Goal: Transaction & Acquisition: Purchase product/service

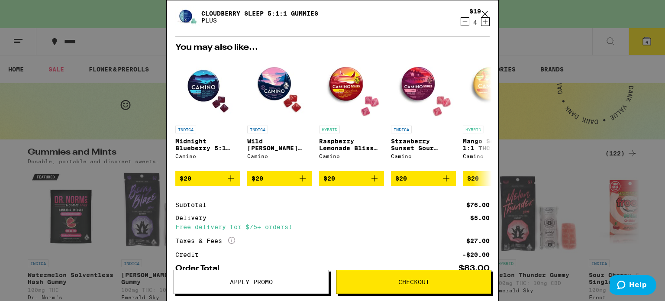
scroll to position [23, 0]
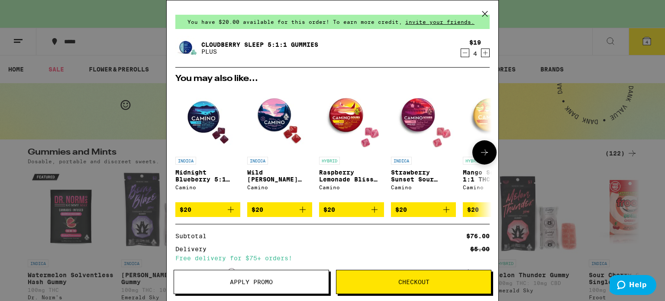
click at [345, 178] on p "Raspberry Lemonade Bliss Sour Gummies" at bounding box center [351, 176] width 65 height 14
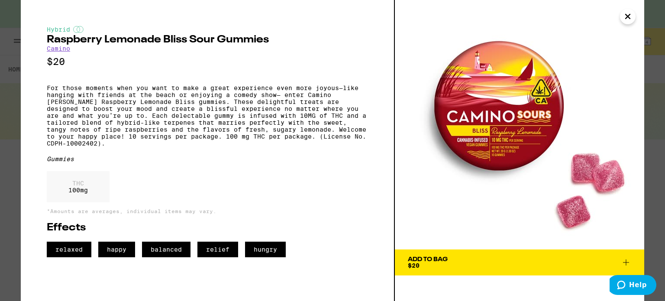
click at [628, 261] on icon at bounding box center [626, 262] width 10 height 10
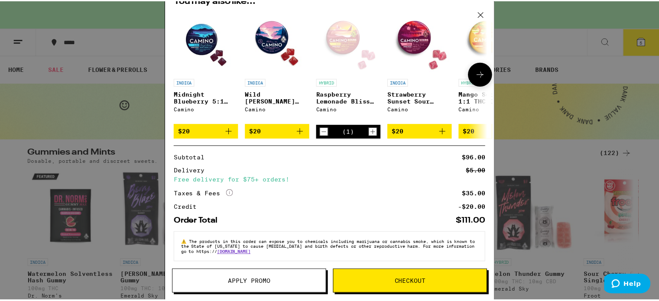
scroll to position [140, 0]
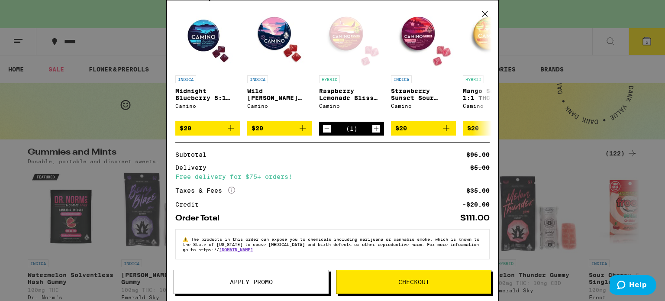
click at [580, 176] on div "Your Cart You have $20.00 available for this order! To earn more credit, invite…" at bounding box center [332, 150] width 665 height 301
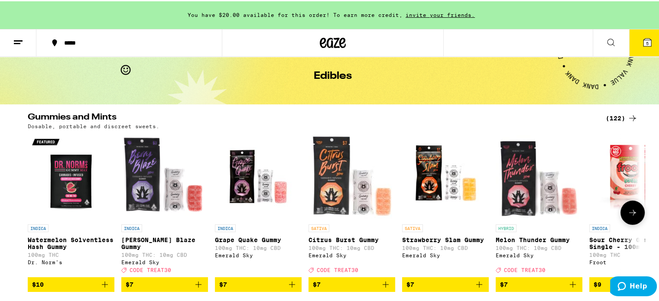
scroll to position [87, 0]
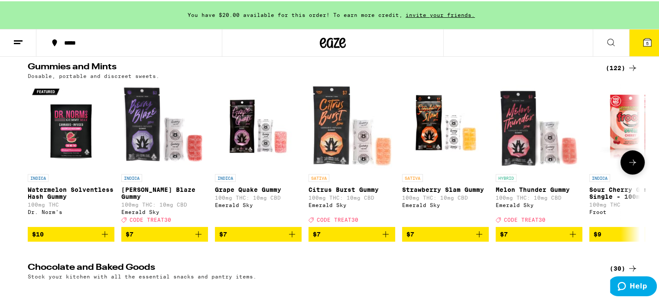
click at [632, 154] on button at bounding box center [632, 161] width 24 height 24
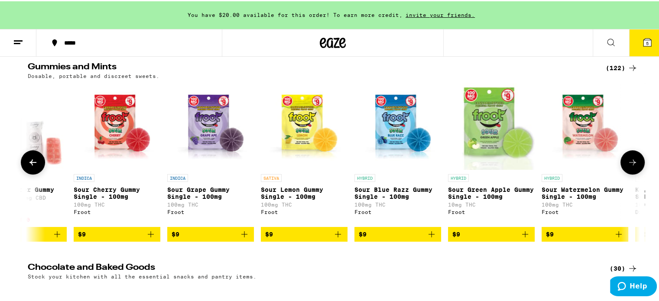
click at [632, 154] on button at bounding box center [632, 161] width 24 height 24
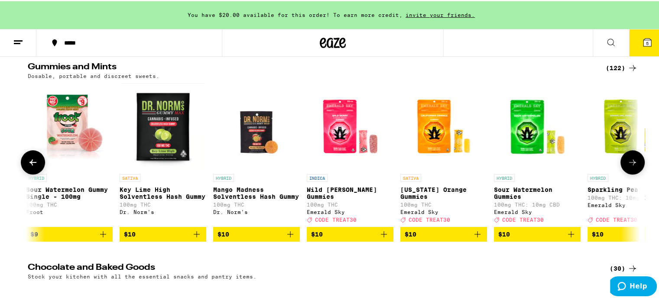
click at [632, 154] on button at bounding box center [632, 161] width 24 height 24
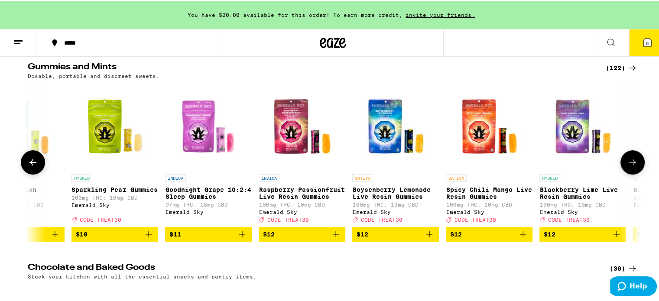
click at [632, 154] on button at bounding box center [632, 161] width 24 height 24
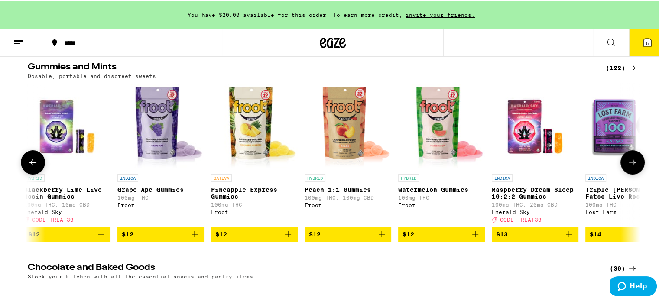
click at [632, 154] on button at bounding box center [632, 161] width 24 height 24
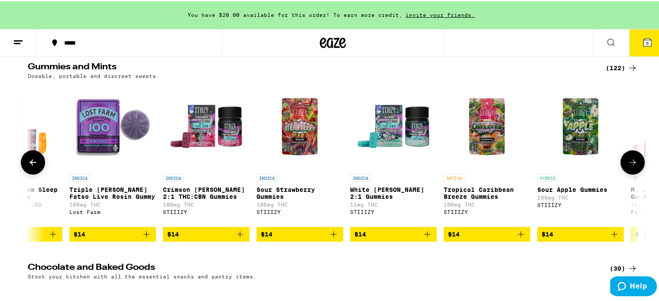
click at [632, 154] on button at bounding box center [632, 161] width 24 height 24
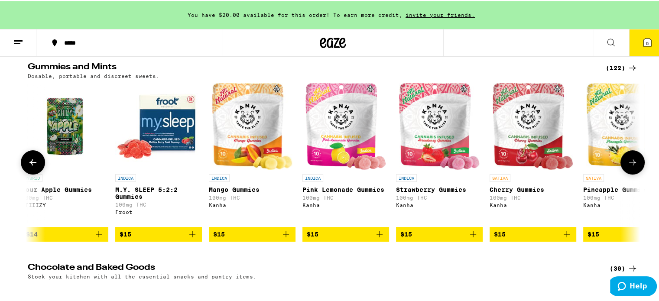
click at [632, 154] on button at bounding box center [632, 161] width 24 height 24
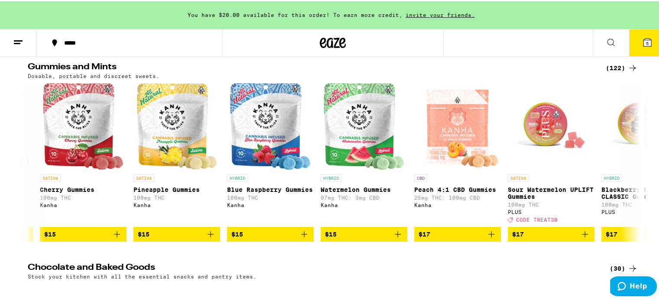
scroll to position [0, 3610]
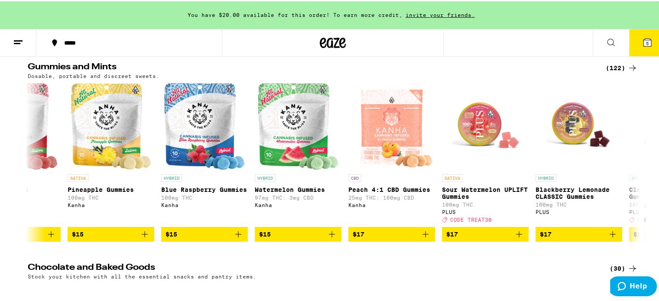
click at [643, 45] on icon at bounding box center [647, 41] width 8 height 8
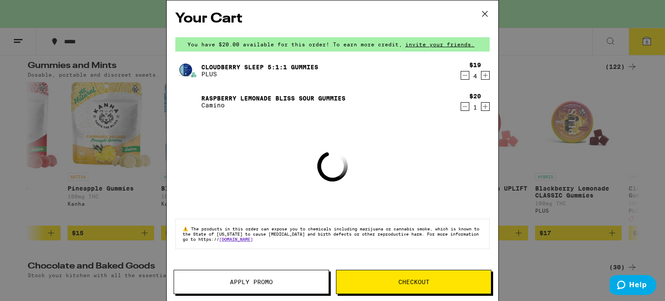
click at [290, 282] on span "Apply Promo" at bounding box center [251, 282] width 155 height 6
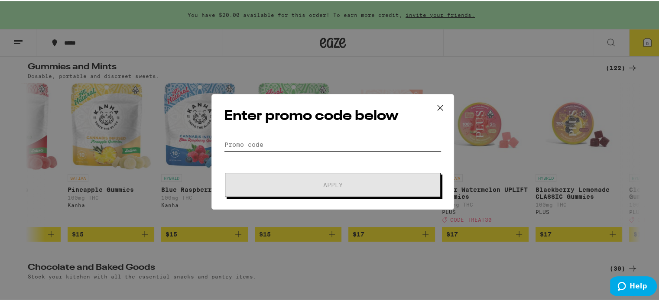
click at [303, 145] on input "Promo Code" at bounding box center [332, 143] width 217 height 13
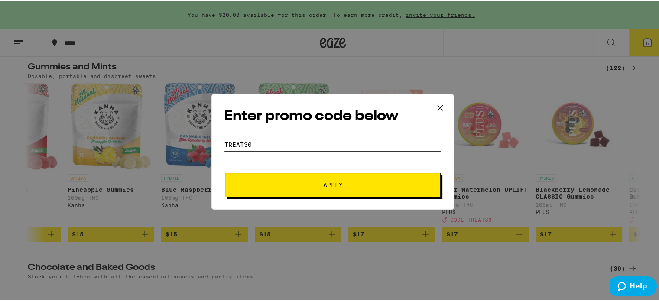
type input "TREAT30"
click at [345, 181] on span "Apply" at bounding box center [333, 184] width 156 height 6
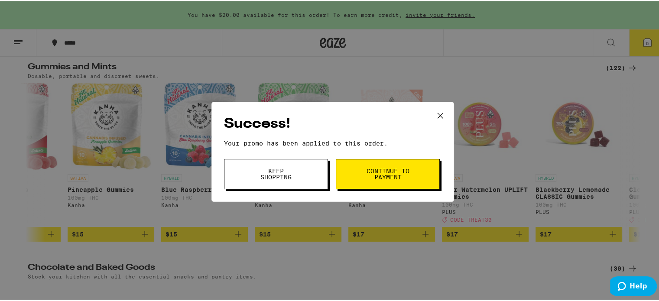
click at [412, 173] on button "Continue to payment" at bounding box center [388, 173] width 104 height 30
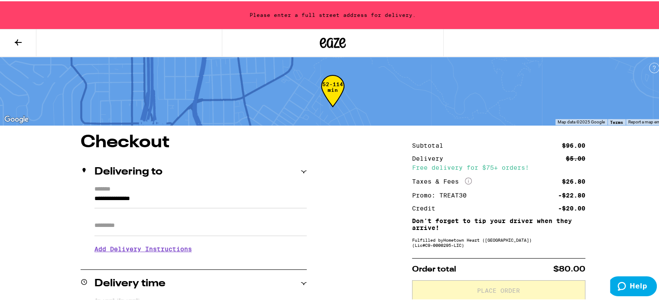
click at [301, 169] on icon at bounding box center [304, 171] width 6 height 6
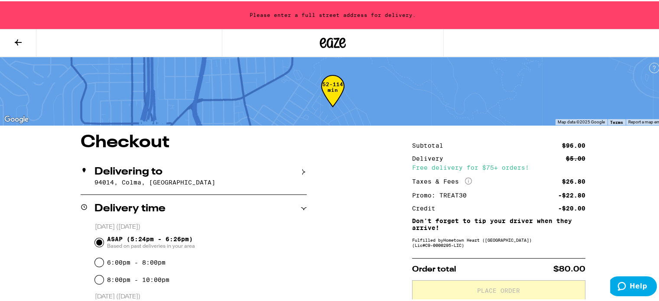
click at [16, 38] on icon at bounding box center [18, 41] width 10 height 10
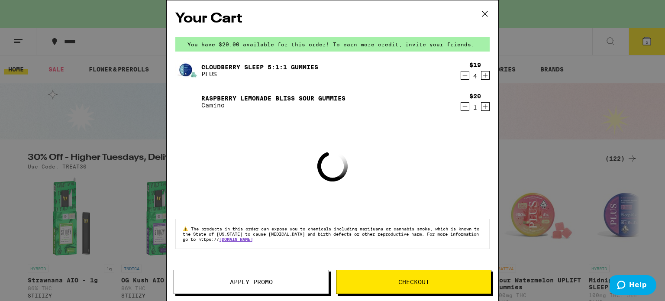
click at [600, 68] on div "Your Cart You have $20.00 available for this order! To earn more credit, invite…" at bounding box center [332, 150] width 665 height 301
click at [485, 16] on icon at bounding box center [485, 13] width 13 height 13
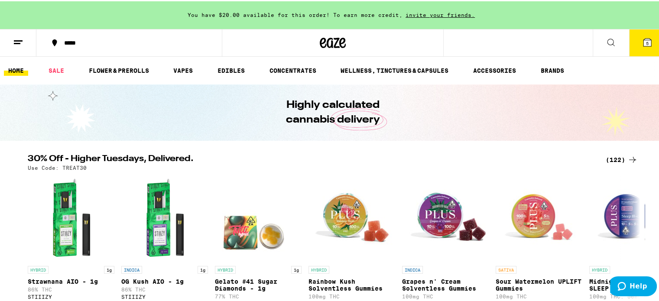
click at [17, 42] on line at bounding box center [17, 42] width 6 height 0
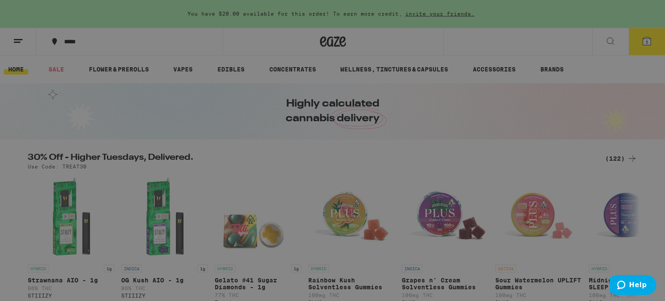
click at [87, 232] on link "Order History" at bounding box center [120, 233] width 152 height 10
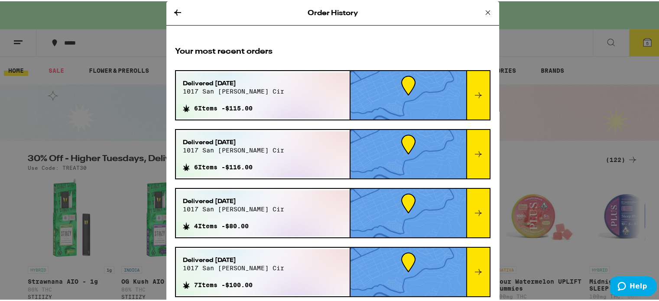
click at [483, 10] on icon at bounding box center [488, 11] width 10 height 10
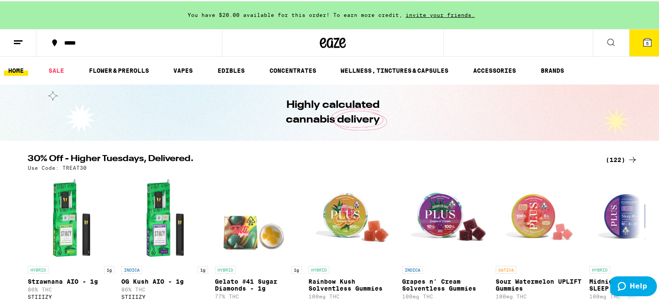
click at [501, 41] on div "***** 5" at bounding box center [332, 42] width 665 height 28
click at [643, 42] on icon at bounding box center [647, 41] width 8 height 8
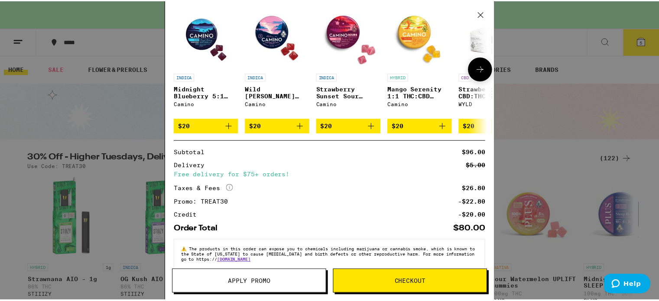
scroll to position [153, 0]
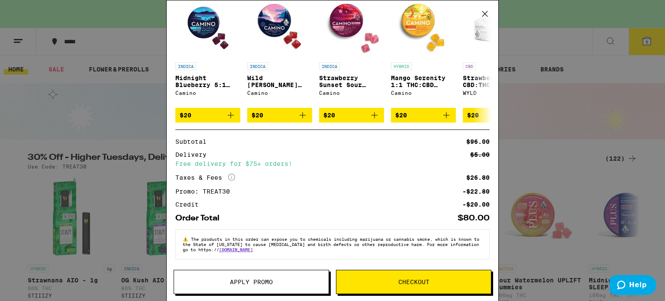
click at [437, 284] on span "Checkout" at bounding box center [414, 282] width 155 height 6
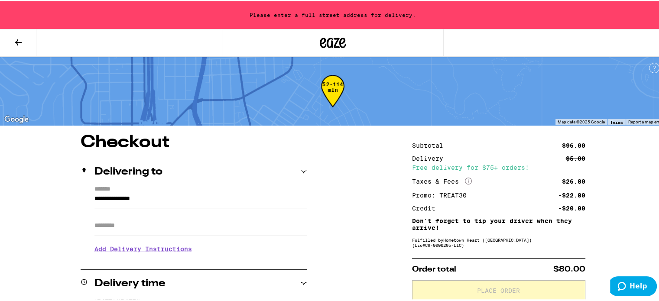
click at [214, 204] on input "**********" at bounding box center [200, 199] width 212 height 15
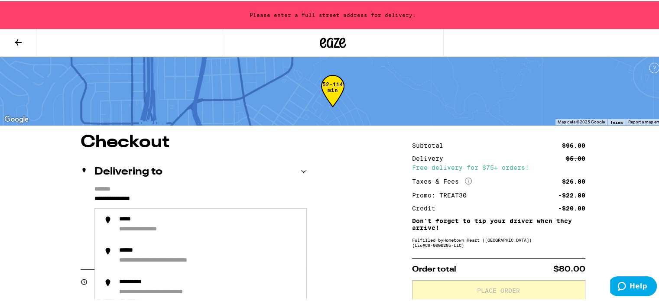
drag, startPoint x: 237, startPoint y: 194, endPoint x: 0, endPoint y: 178, distance: 238.0
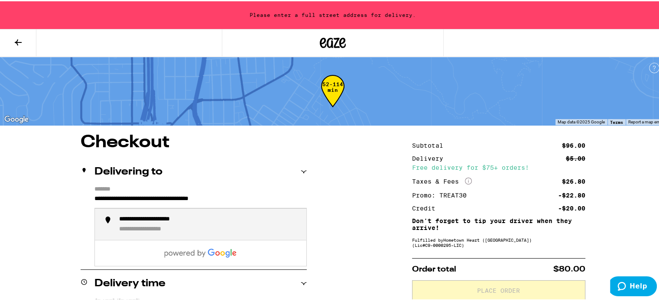
click at [132, 230] on div "**********" at bounding box center [156, 228] width 75 height 8
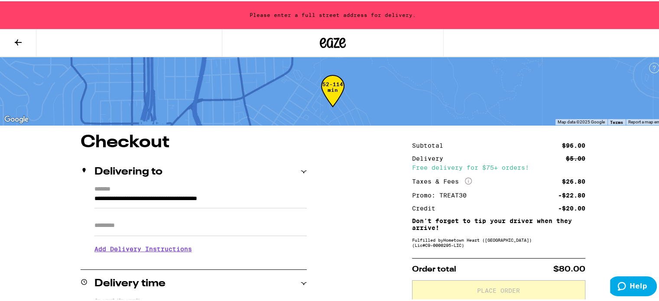
type input "**********"
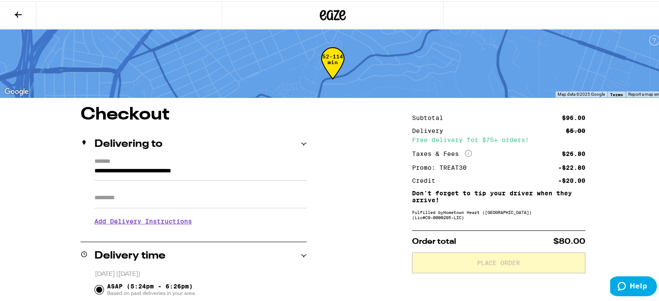
click at [199, 207] on input "Apt/Suite" at bounding box center [200, 196] width 212 height 21
click at [135, 199] on input "Apt/Suite" at bounding box center [200, 196] width 212 height 21
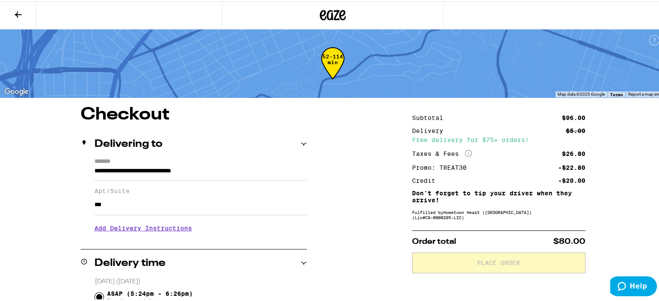
type input "***"
click at [114, 230] on h3 "Add Delivery Instructions" at bounding box center [200, 227] width 212 height 20
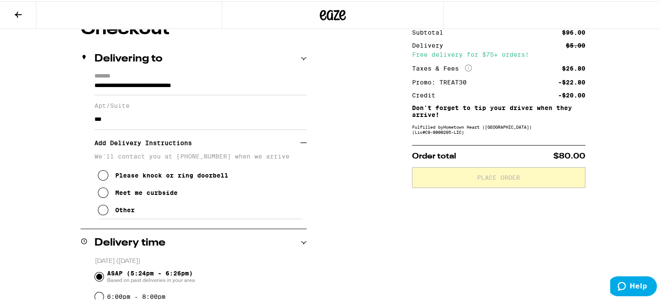
scroll to position [87, 0]
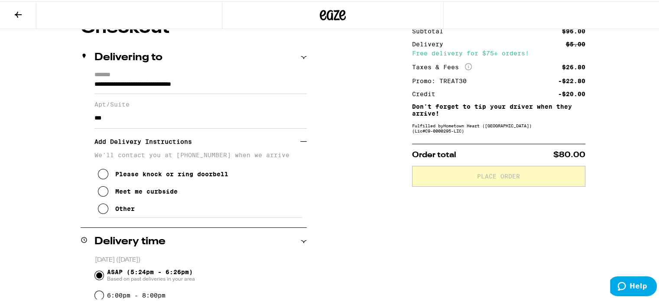
drag, startPoint x: 98, startPoint y: 212, endPoint x: 102, endPoint y: 214, distance: 4.8
click at [98, 212] on icon at bounding box center [103, 207] width 10 height 10
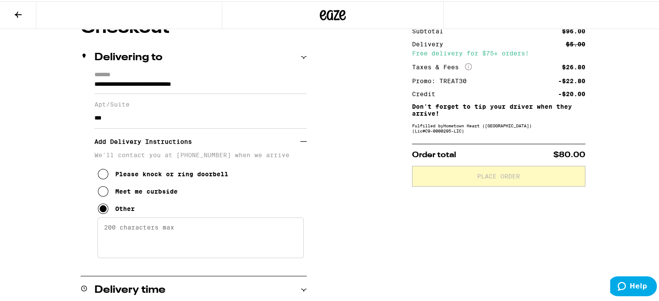
click at [191, 230] on textarea "Enter any other delivery instructions you want driver to know" at bounding box center [200, 236] width 206 height 41
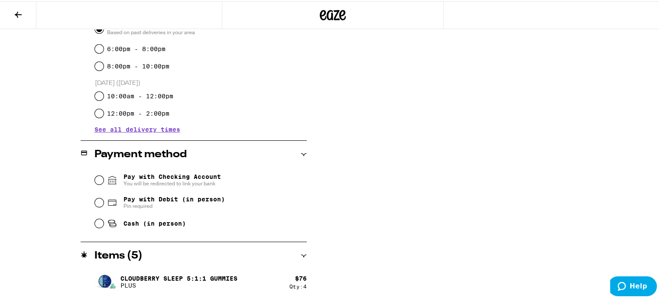
scroll to position [390, 0]
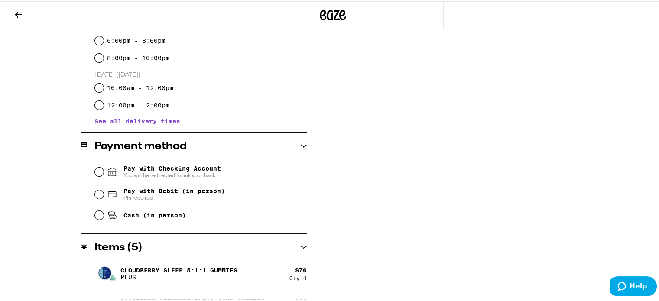
type textarea "Please meet me in front of Garage door building 1017 San Gabriel Cir"
drag, startPoint x: 95, startPoint y: 216, endPoint x: 131, endPoint y: 221, distance: 36.3
click at [95, 216] on input "Cash (in person)" at bounding box center [99, 214] width 9 height 9
radio input "true"
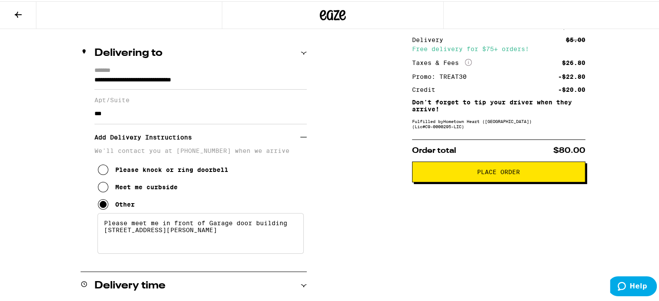
scroll to position [65, 0]
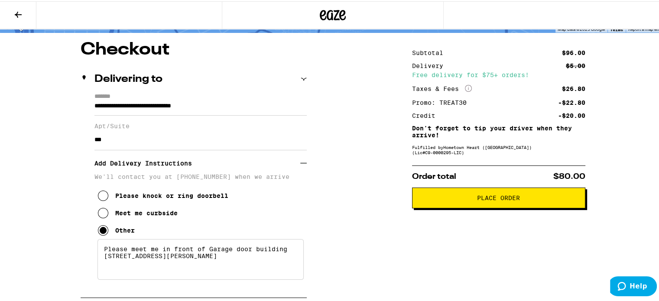
click at [495, 200] on span "Place Order" at bounding box center [498, 197] width 43 height 6
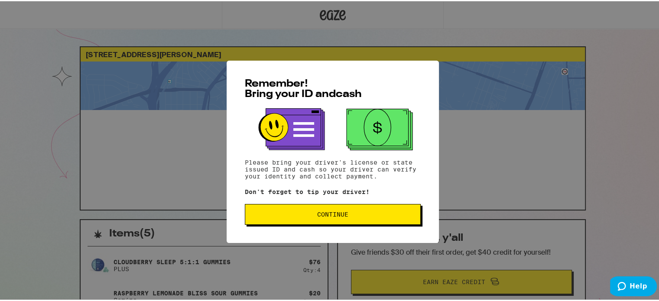
click at [354, 212] on span "Continue" at bounding box center [332, 213] width 161 height 6
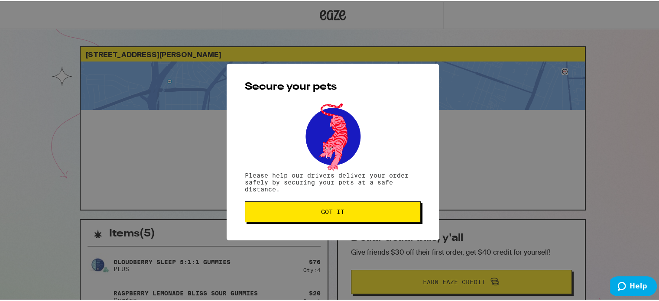
click at [350, 215] on button "Got it" at bounding box center [333, 210] width 176 height 21
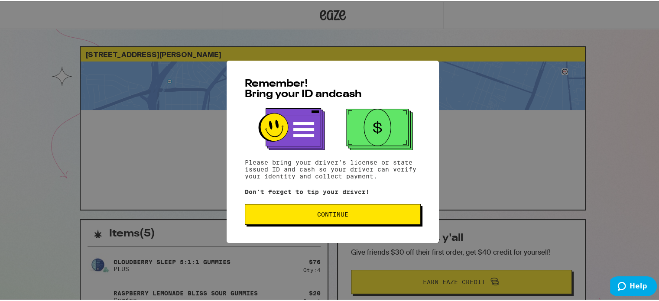
click at [351, 212] on span "Continue" at bounding box center [332, 213] width 161 height 6
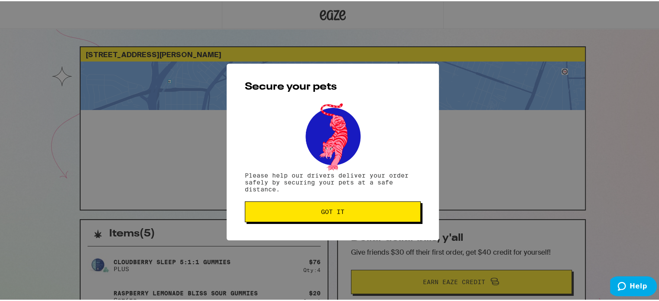
click at [366, 213] on span "Got it" at bounding box center [332, 211] width 161 height 6
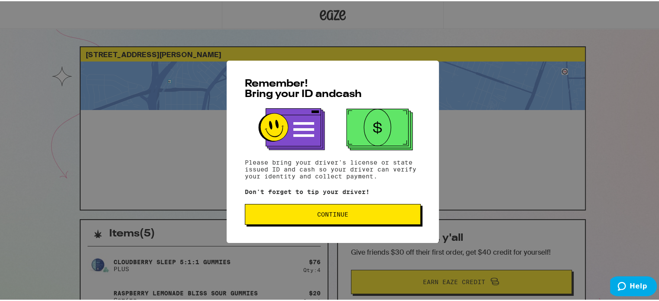
click at [394, 212] on span "Continue" at bounding box center [332, 213] width 161 height 6
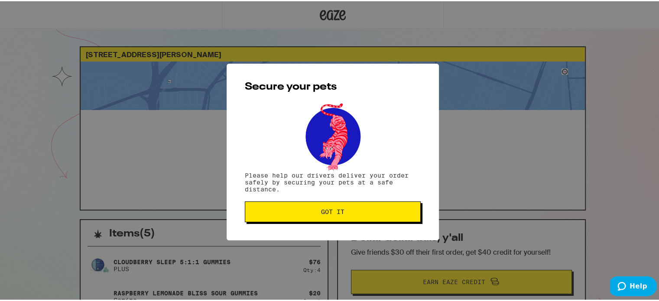
click at [394, 212] on span "Got it" at bounding box center [332, 211] width 161 height 6
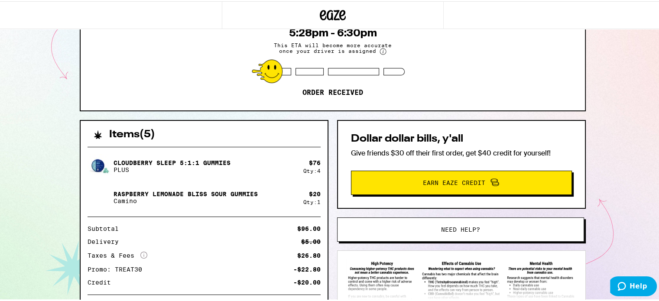
scroll to position [85, 0]
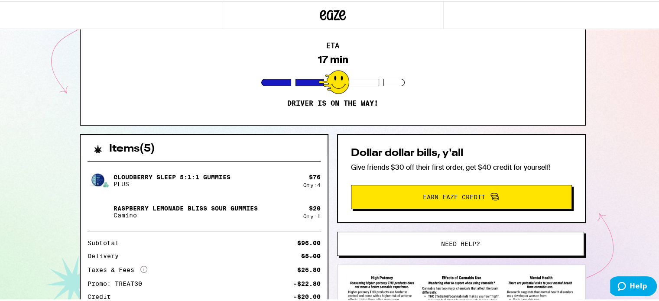
click at [626, 129] on div "1017 San Gabriel Cir Daly City 94014 ETA 17 min Driver is on the way! Items ( 5…" at bounding box center [332, 151] width 665 height 472
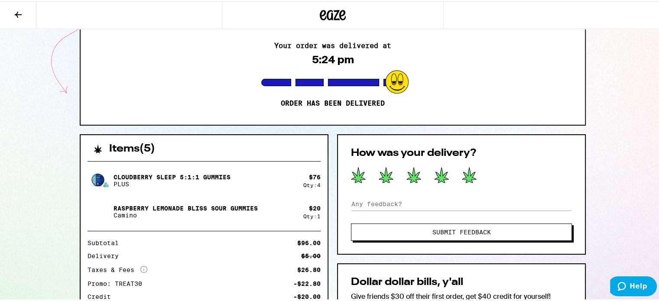
click at [463, 175] on icon at bounding box center [469, 173] width 14 height 15
click at [465, 204] on input at bounding box center [461, 202] width 221 height 13
type input "easy smooth delivery. Thank you"
click at [449, 228] on span "Submit Feedback" at bounding box center [461, 231] width 58 height 6
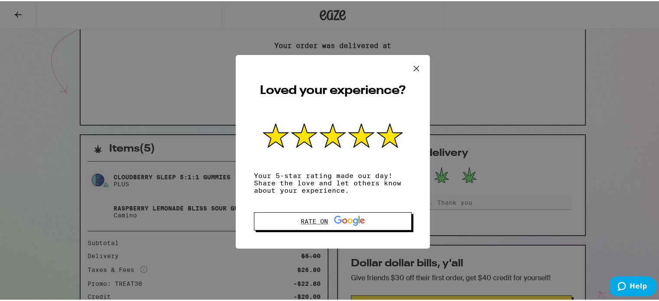
click at [413, 62] on icon at bounding box center [416, 67] width 13 height 13
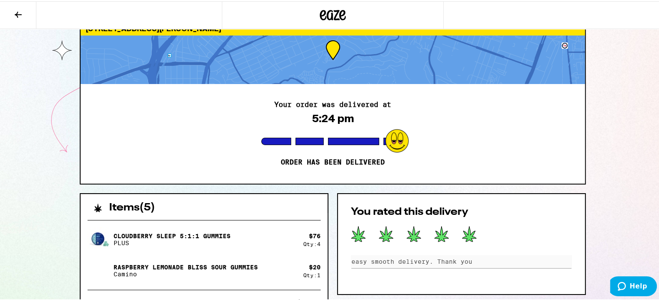
scroll to position [0, 0]
